Goal: Check status: Check status

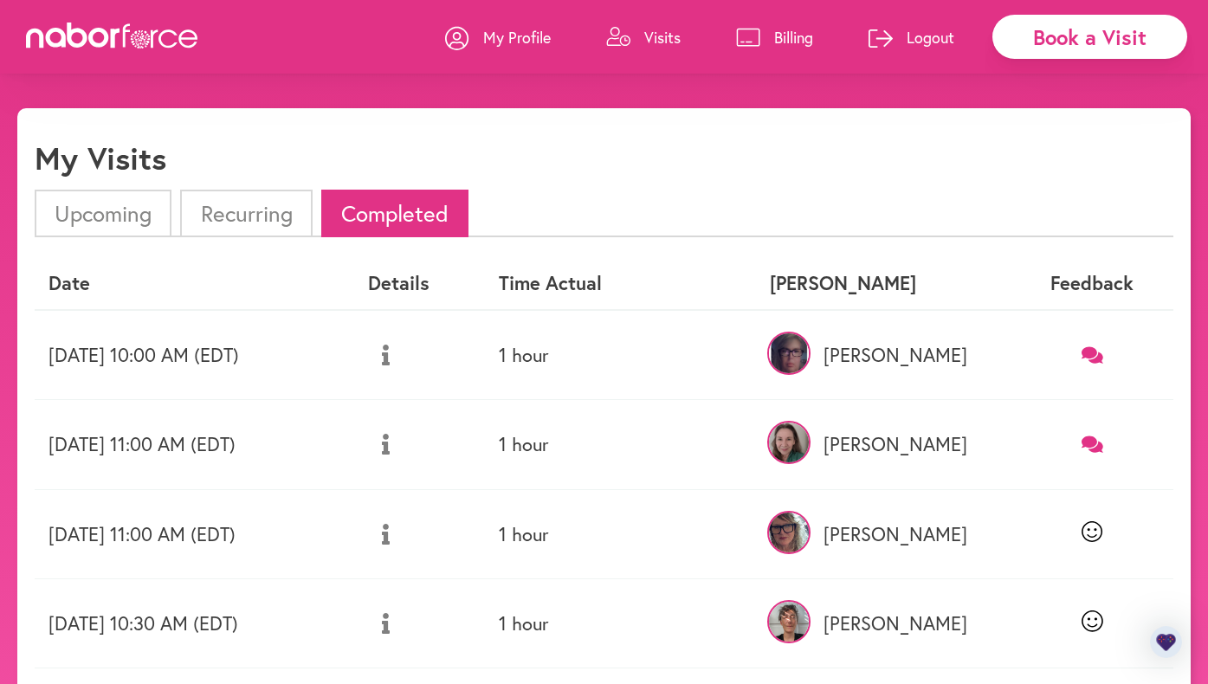
click at [223, 209] on li "Recurring" at bounding box center [246, 214] width 132 height 48
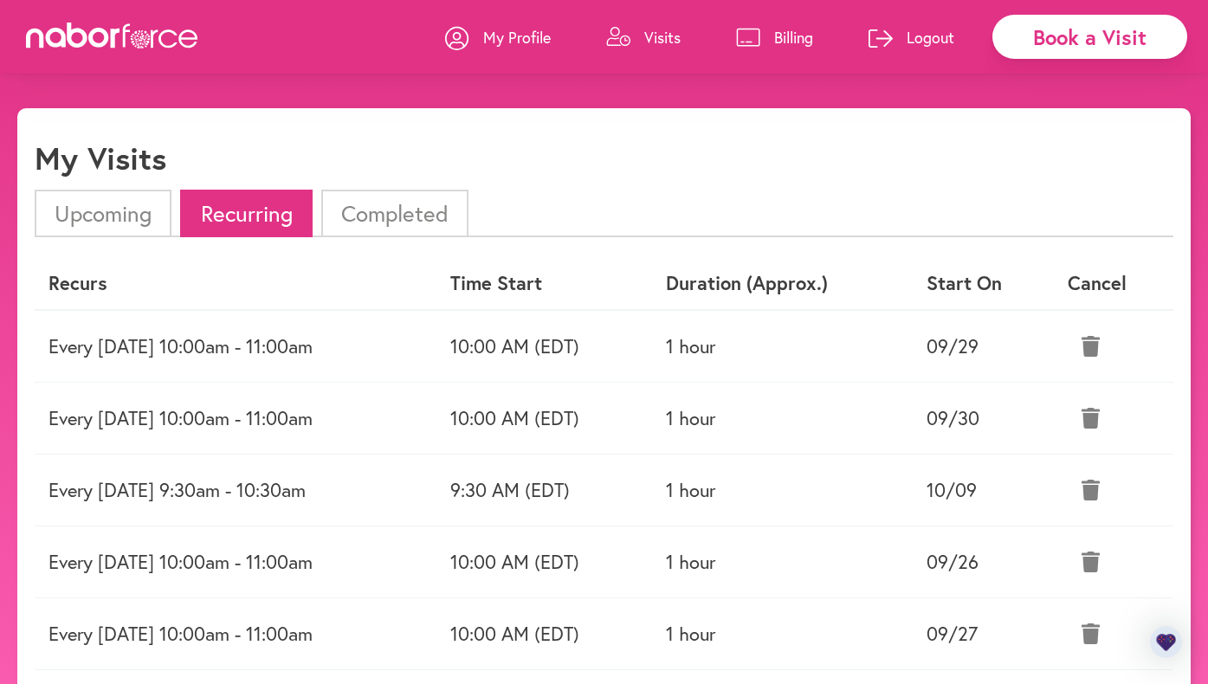
click at [100, 211] on li "Upcoming" at bounding box center [103, 214] width 137 height 48
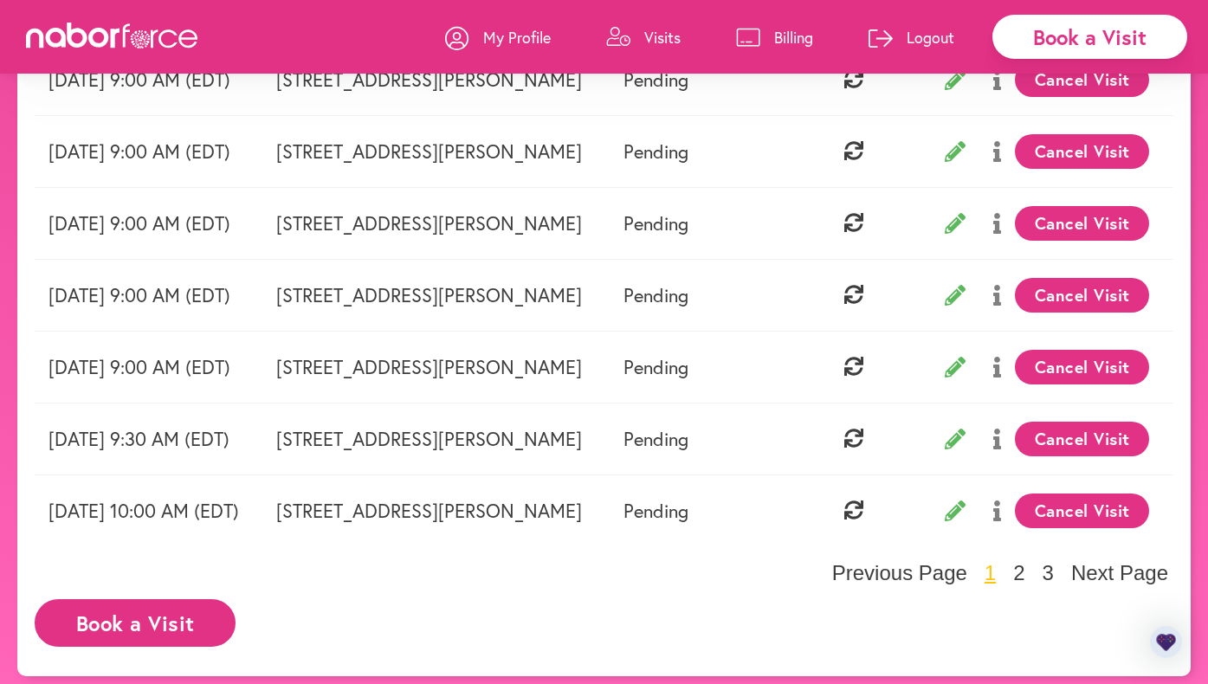
scroll to position [544, 0]
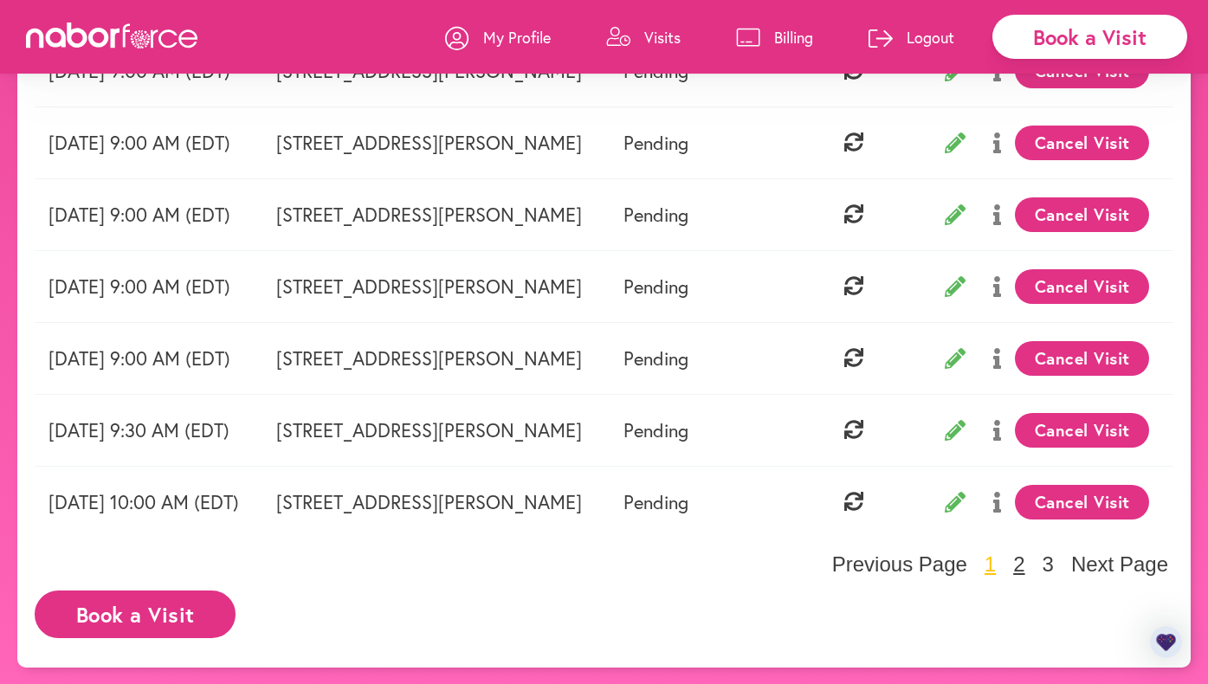
click at [1026, 571] on button "2" at bounding box center [1019, 565] width 22 height 26
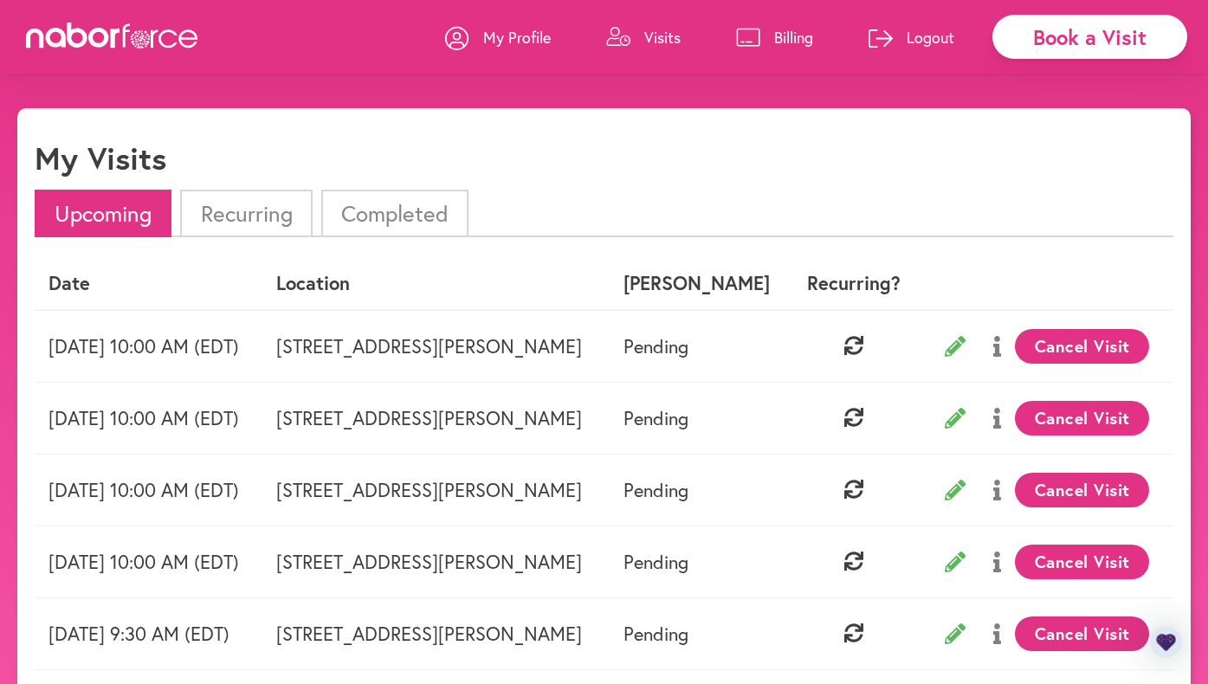
scroll to position [0, 0]
click at [398, 210] on li "Completed" at bounding box center [394, 214] width 147 height 48
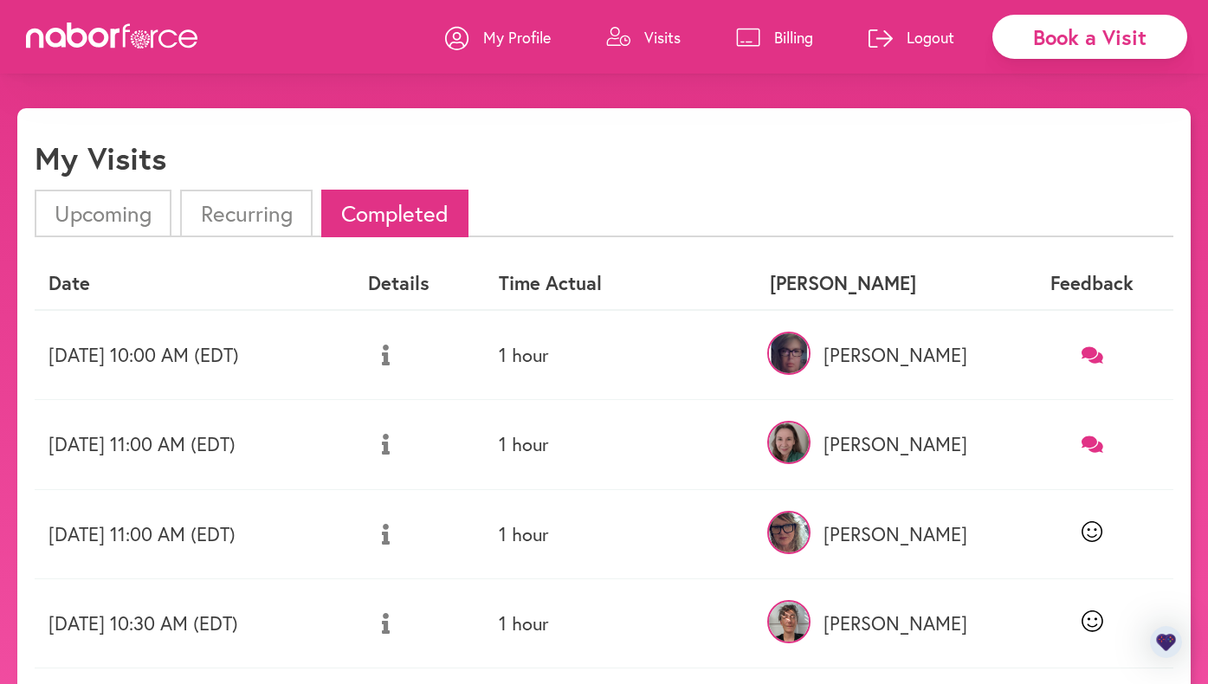
click at [1095, 353] on icon at bounding box center [1093, 354] width 22 height 16
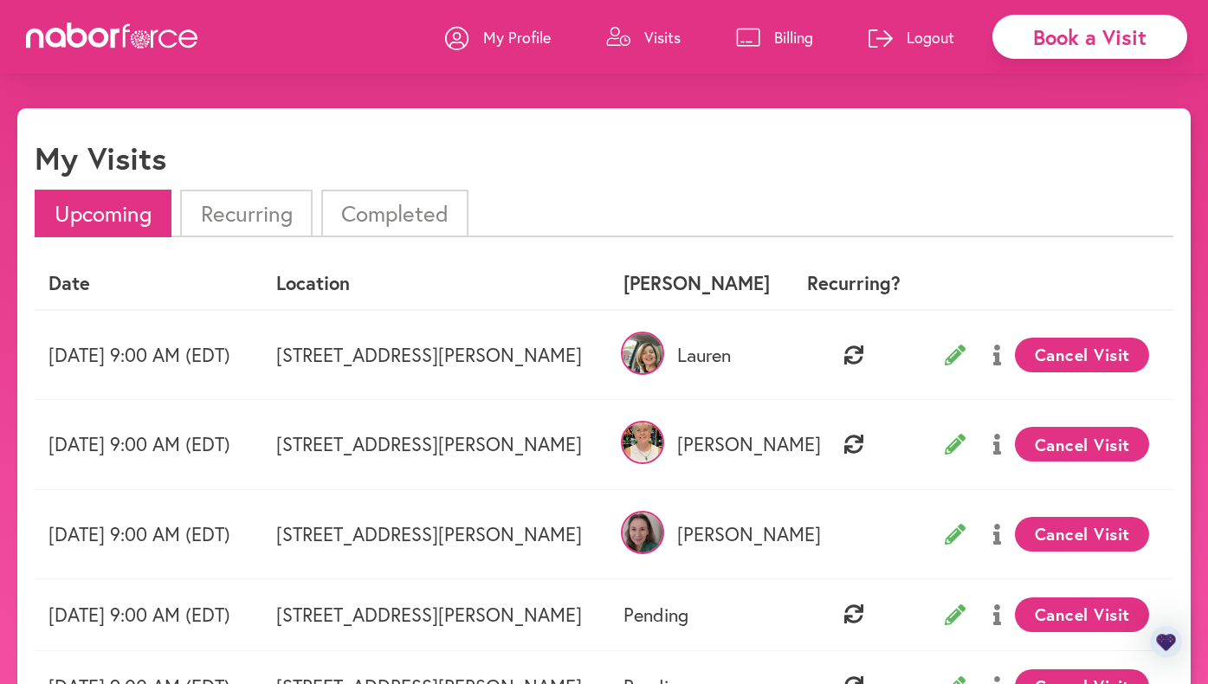
click at [955, 355] on icon at bounding box center [955, 355] width 21 height 21
